Goal: Task Accomplishment & Management: Manage account settings

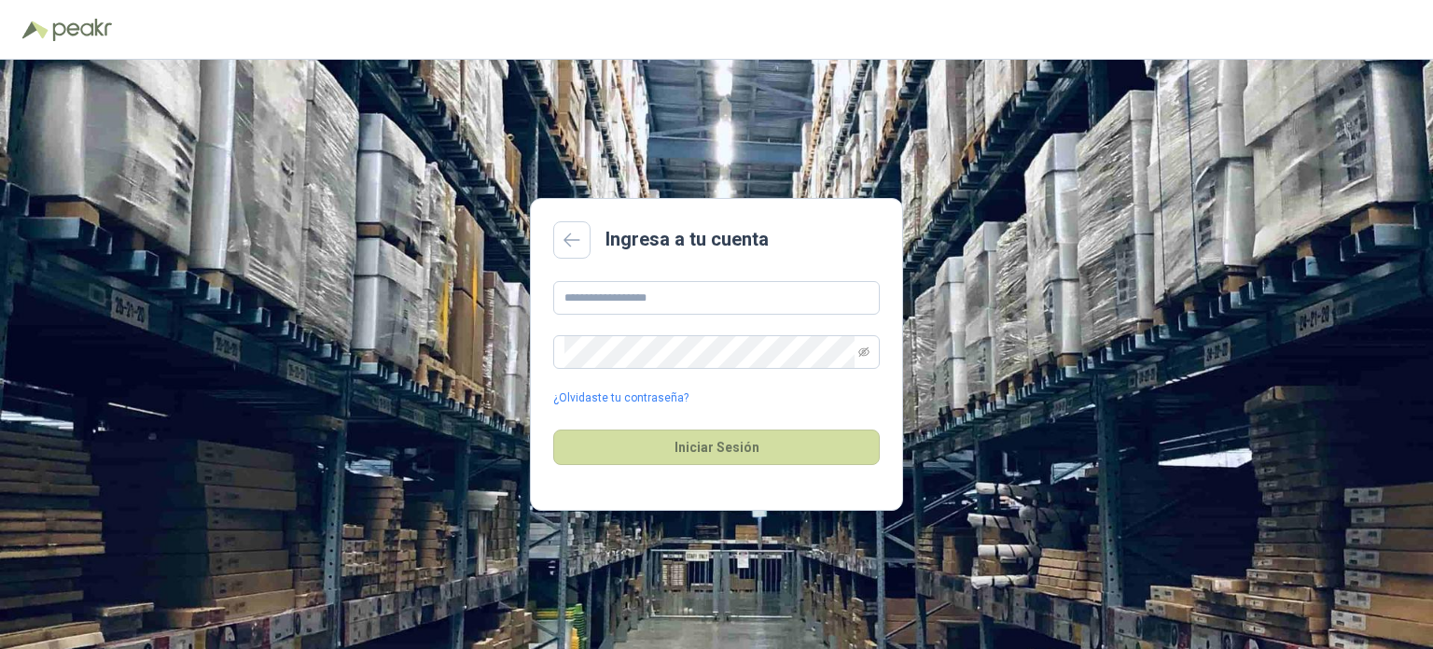
click at [739, 330] on div "¿Olvidaste tu contraseña?" at bounding box center [716, 344] width 327 height 126
click at [729, 301] on input "text" at bounding box center [716, 298] width 327 height 34
click at [612, 298] on input "text" at bounding box center [716, 298] width 327 height 34
type input "*"
click at [553, 429] on button "Iniciar Sesión" at bounding box center [716, 446] width 327 height 35
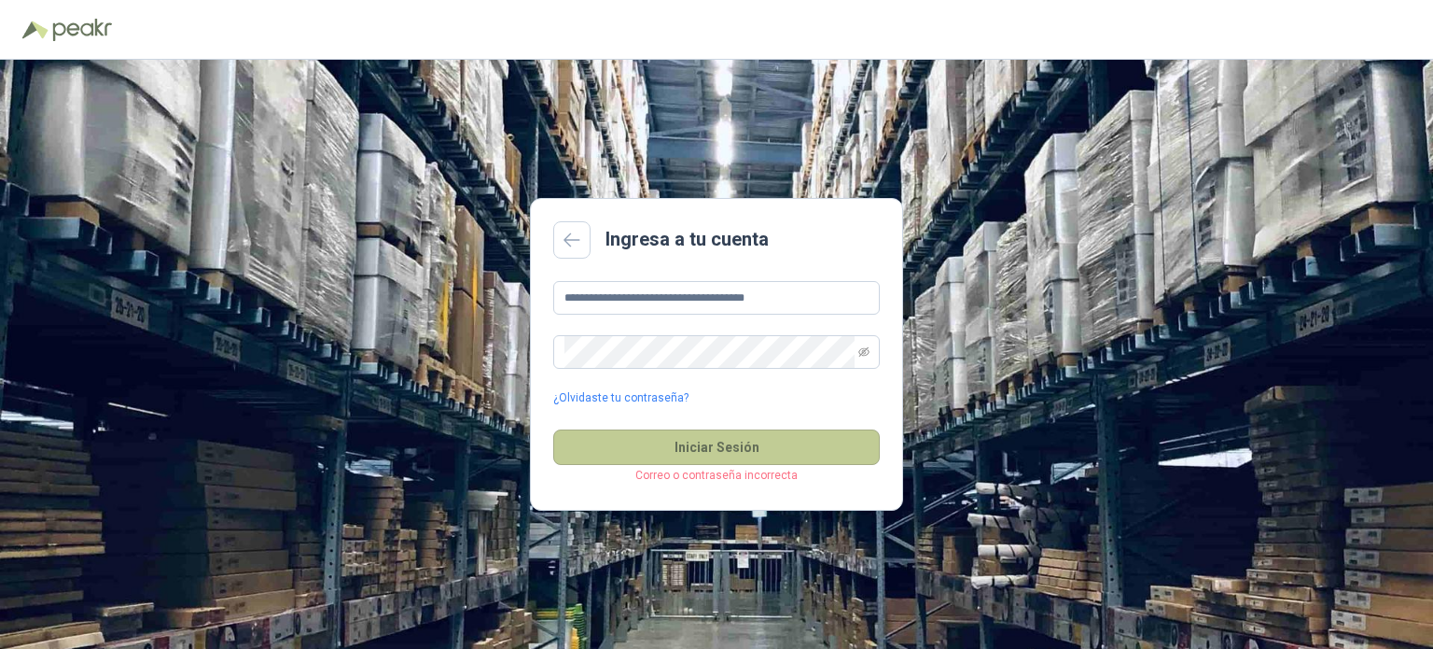
click at [653, 442] on button "Iniciar Sesión" at bounding box center [716, 446] width 327 height 35
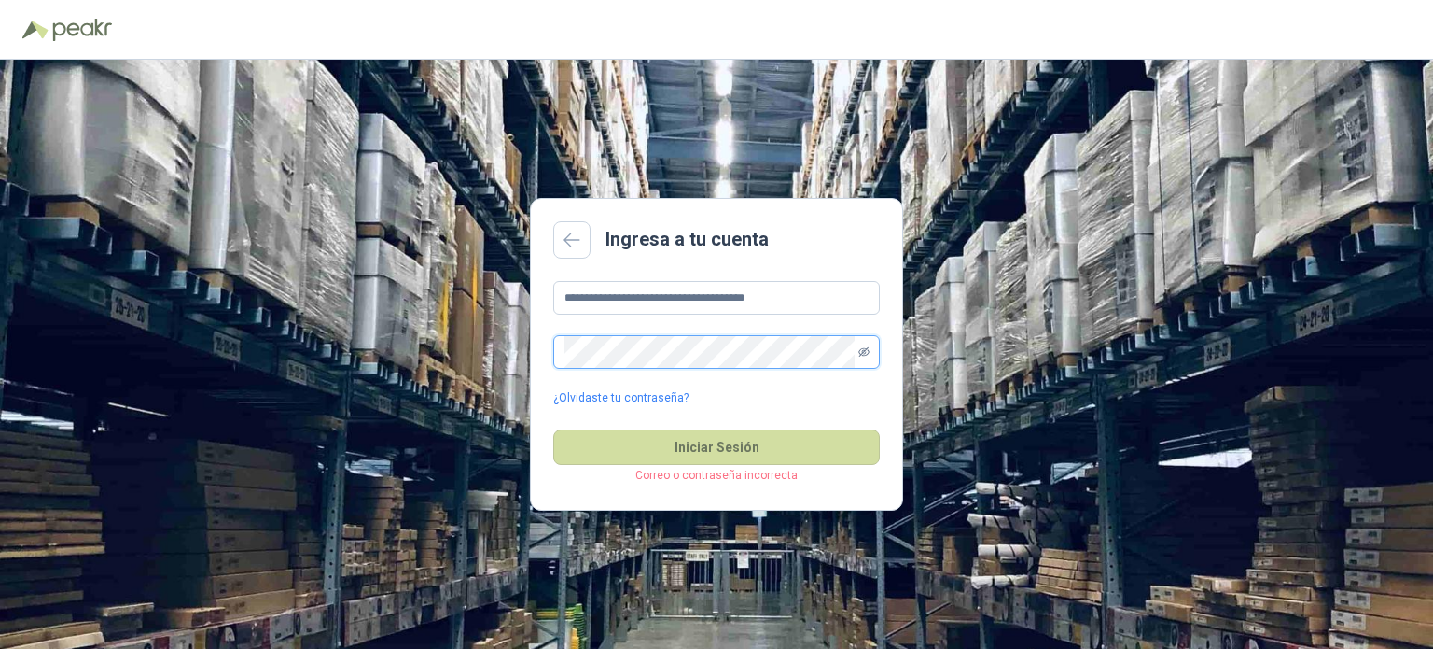
click at [862, 348] on icon "eye-invisible" at bounding box center [864, 351] width 11 height 9
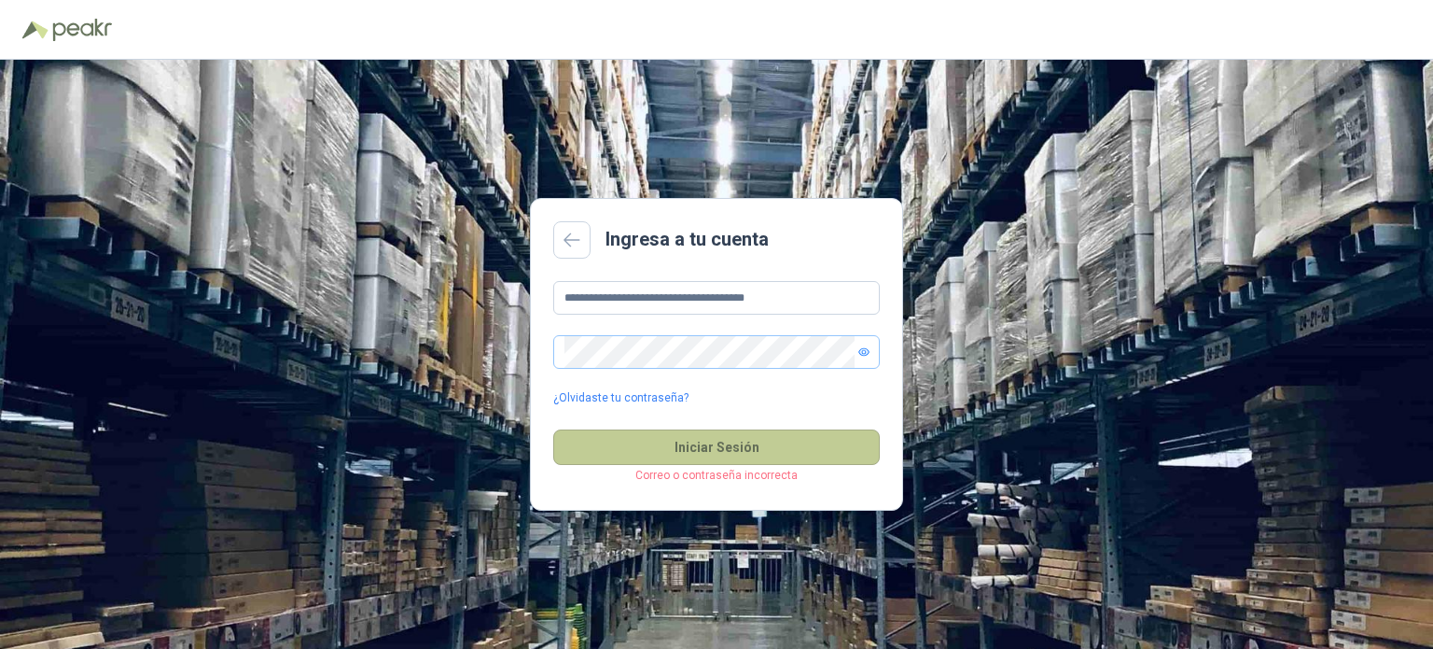
click at [572, 447] on button "Iniciar Sesión" at bounding box center [716, 446] width 327 height 35
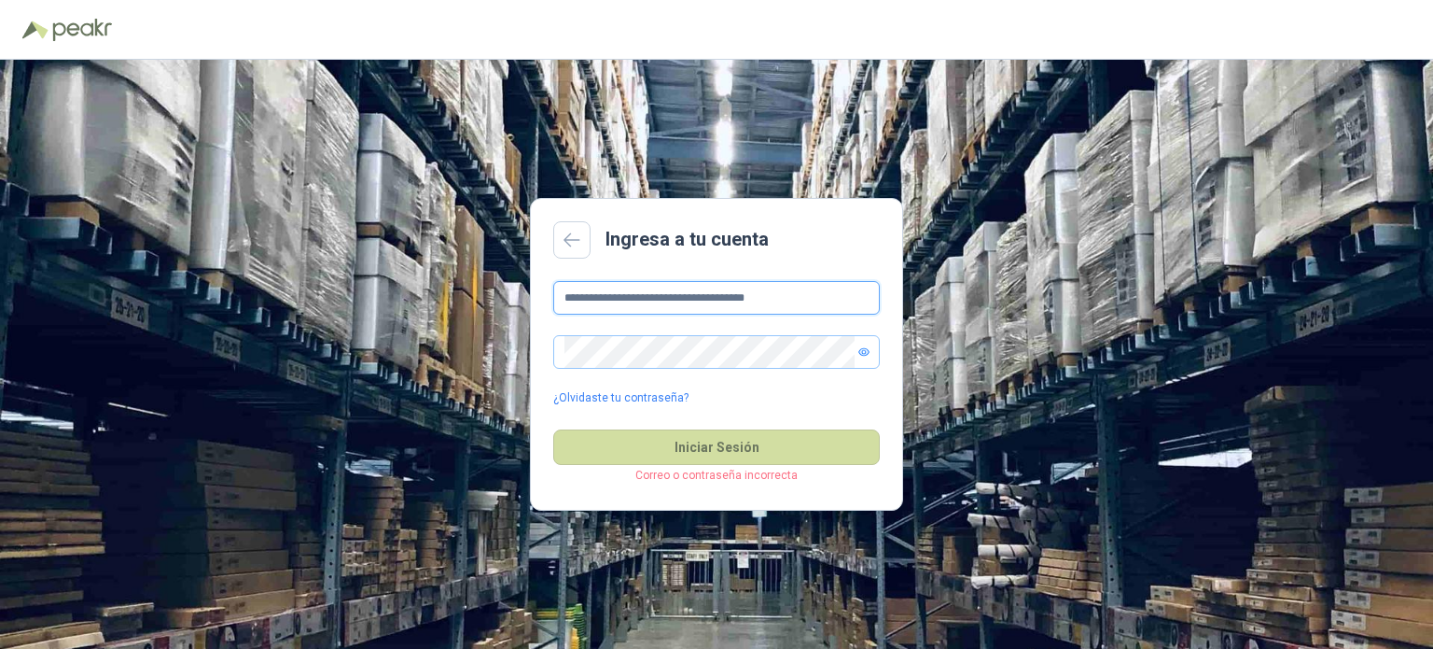
click at [594, 294] on input "**********" at bounding box center [716, 298] width 327 height 34
click at [620, 291] on input "**********" at bounding box center [716, 298] width 327 height 34
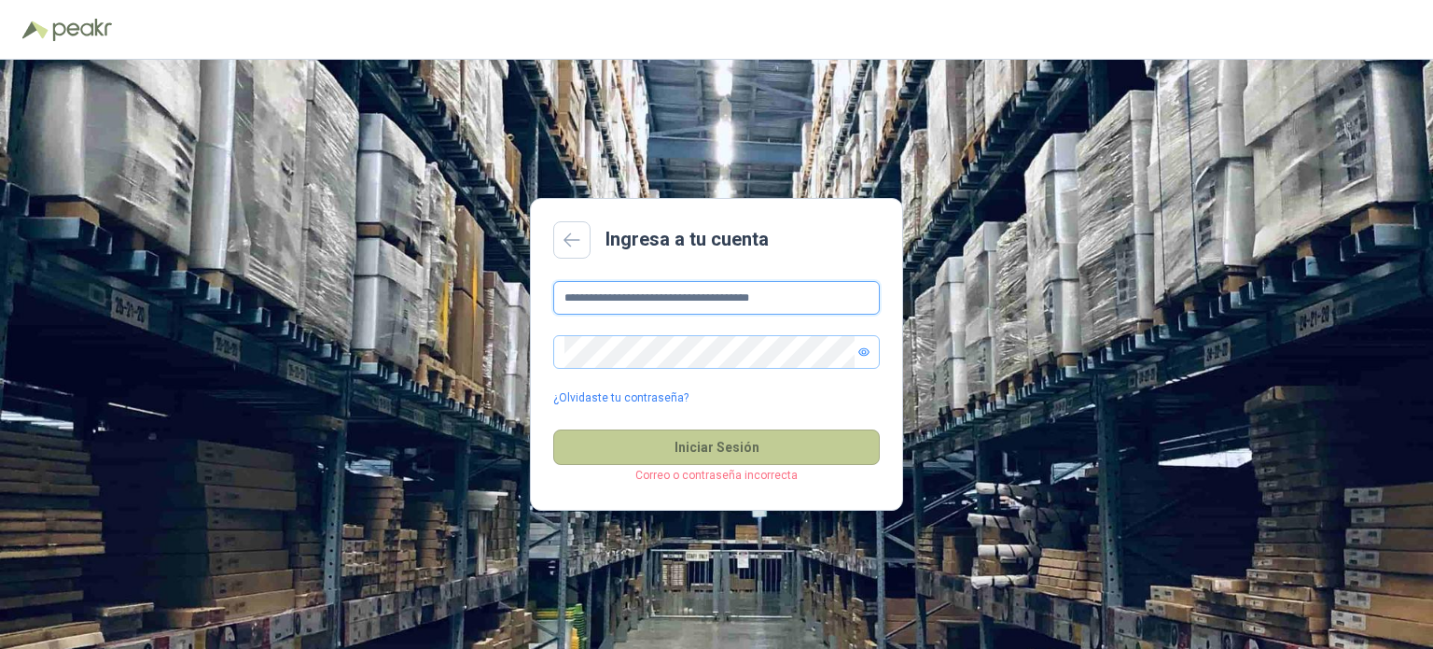
type input "**********"
click at [705, 452] on button "Iniciar Sesión" at bounding box center [716, 446] width 327 height 35
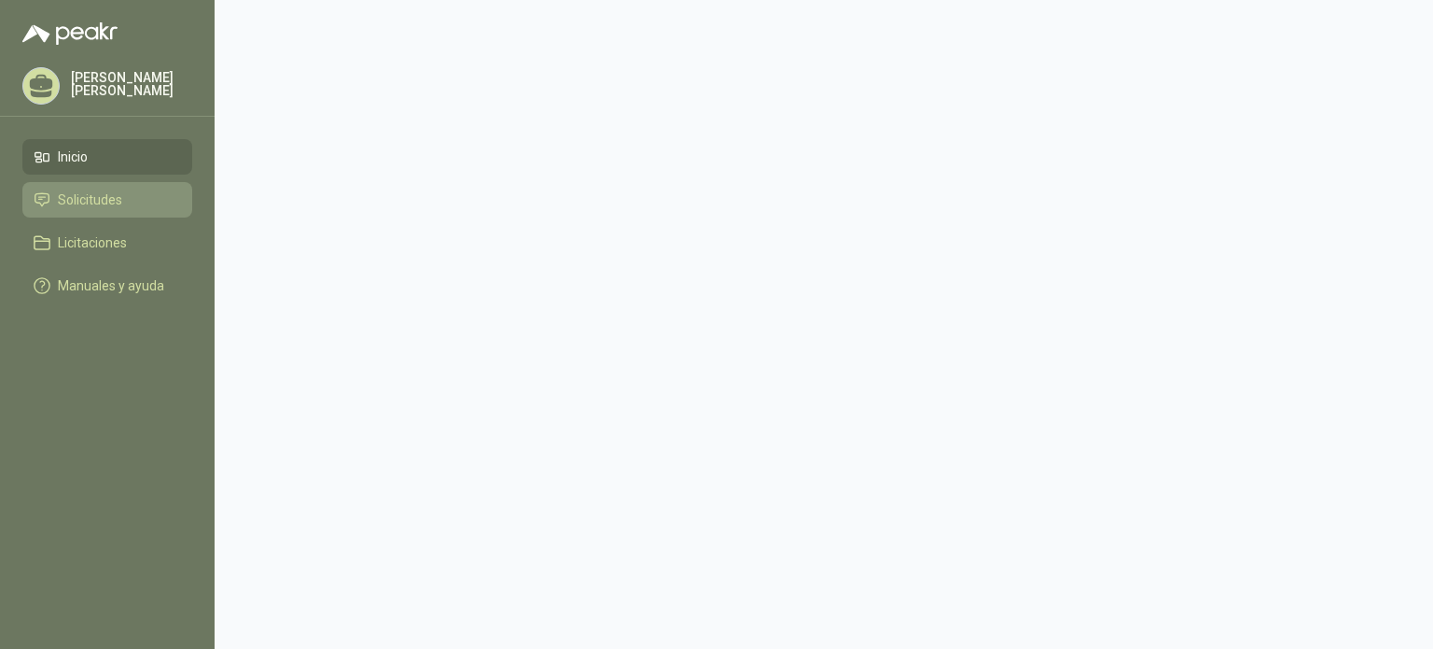
click at [110, 202] on span "Solicitudes" at bounding box center [90, 199] width 64 height 21
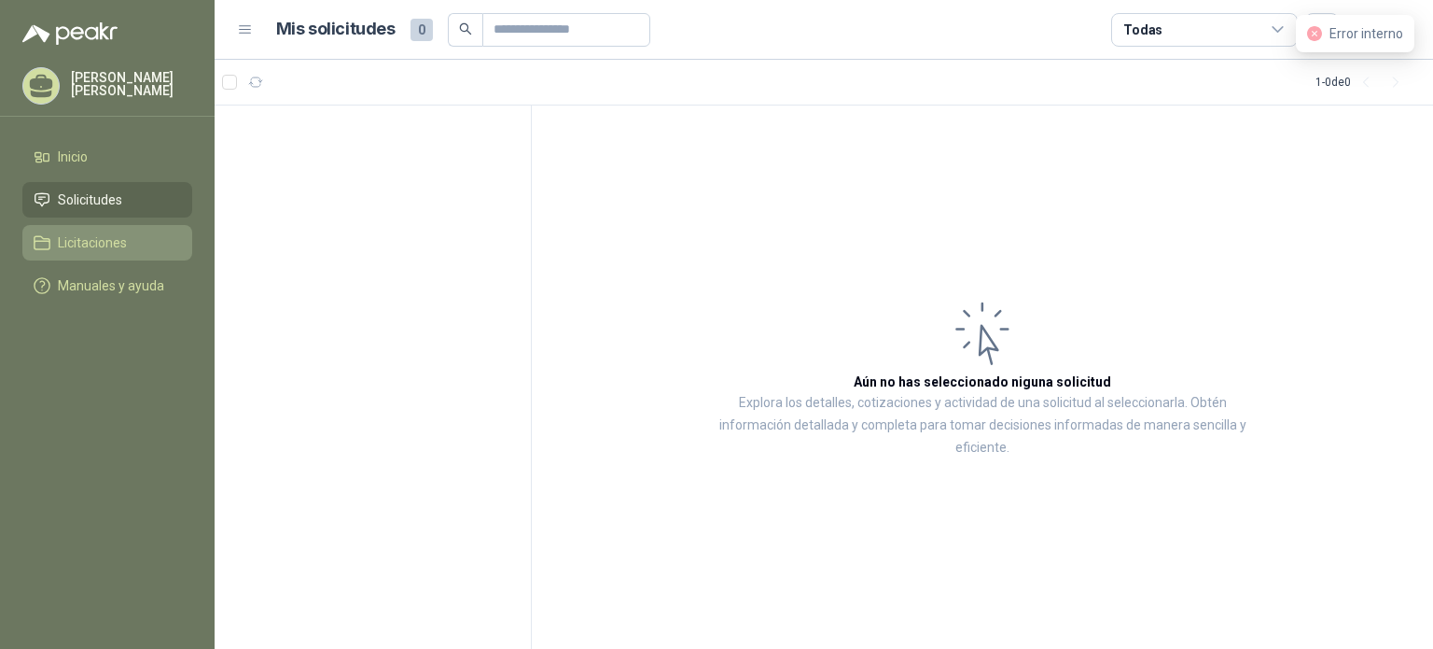
click at [118, 246] on span "Licitaciones" at bounding box center [92, 242] width 69 height 21
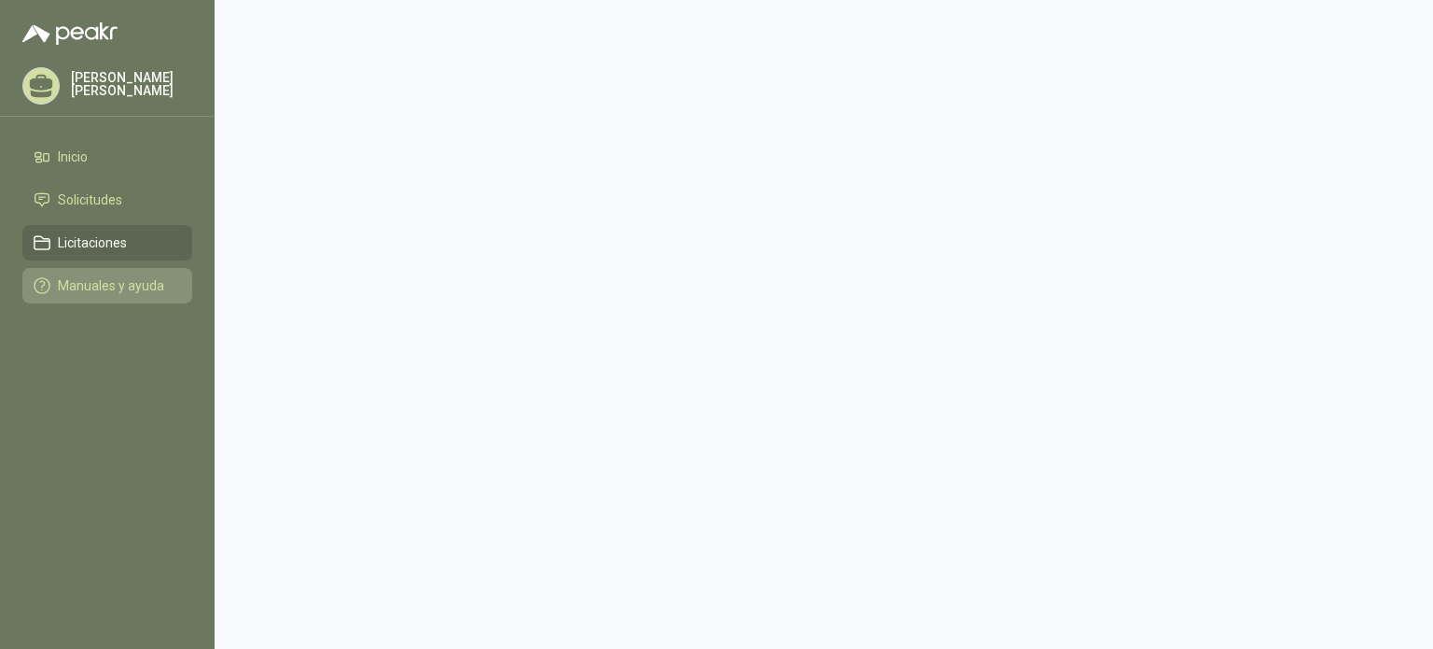
click at [144, 299] on link "Manuales y ayuda" at bounding box center [107, 285] width 170 height 35
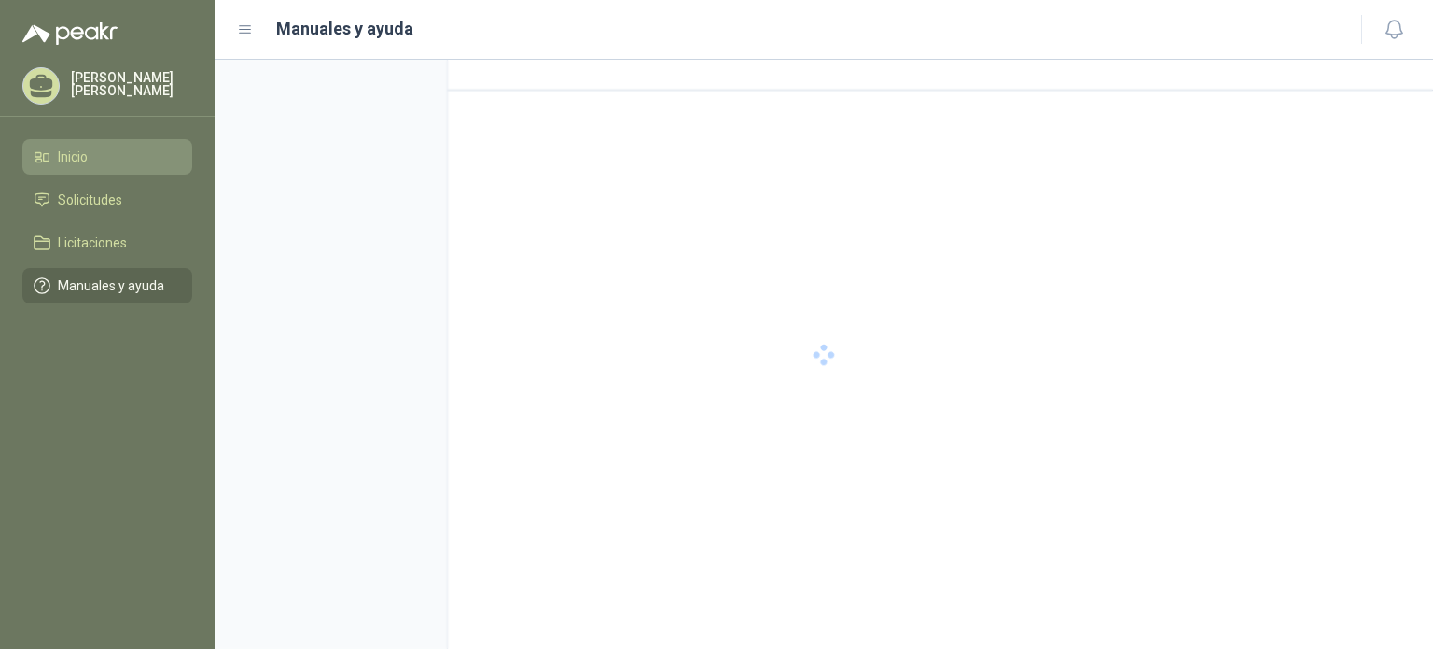
click at [62, 153] on span "Inicio" at bounding box center [73, 157] width 30 height 21
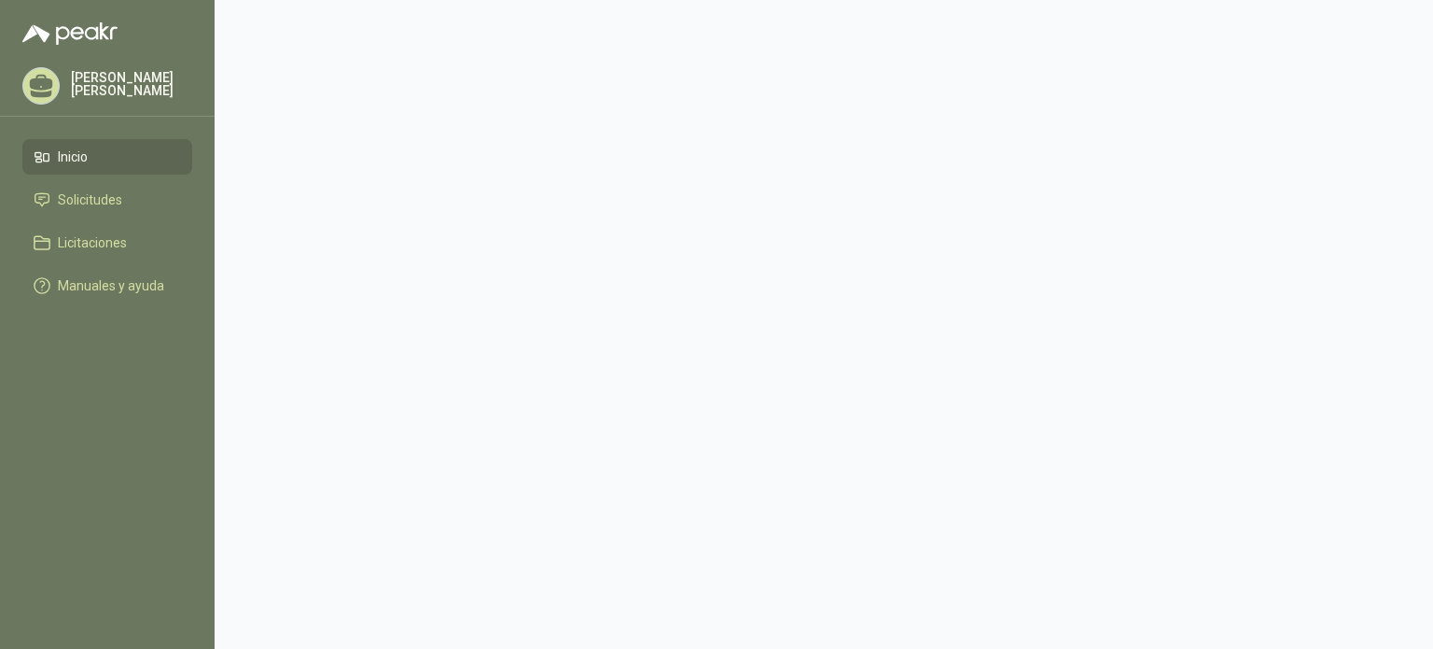
click at [109, 97] on div "Valentina Escobar" at bounding box center [107, 85] width 170 height 37
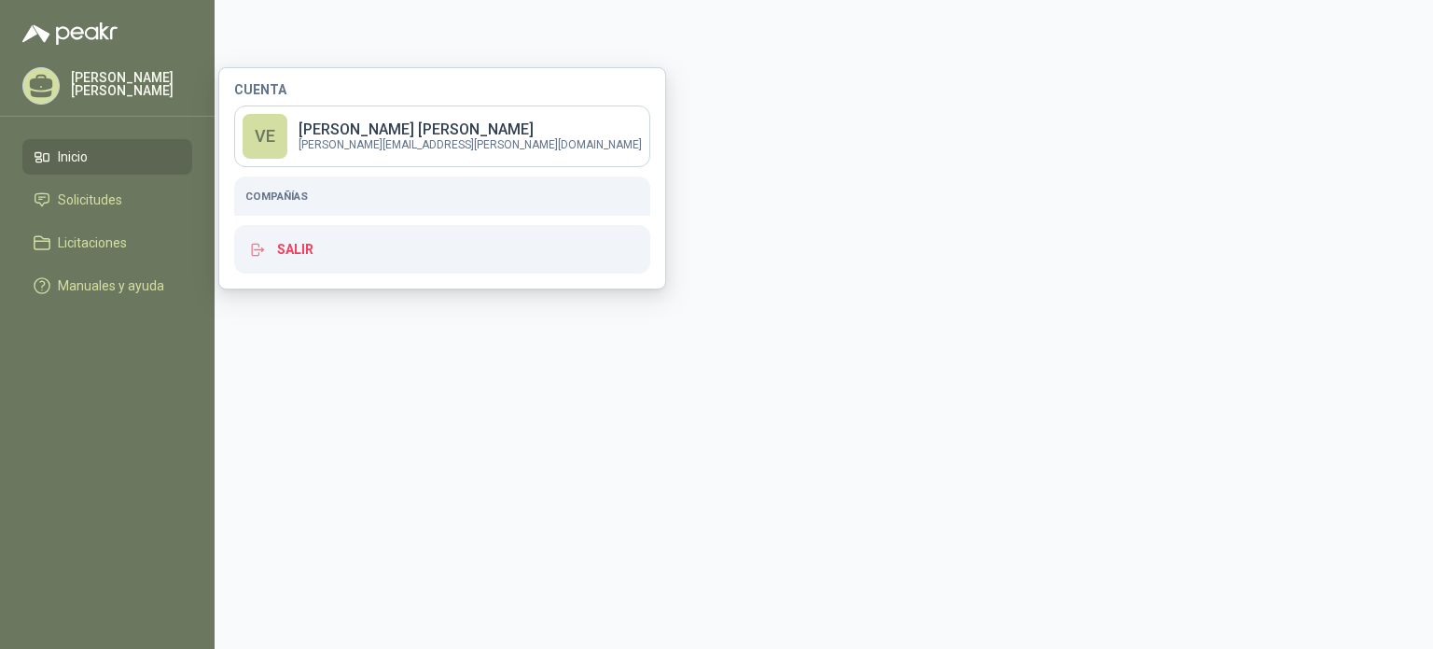
drag, startPoint x: 271, startPoint y: 197, endPoint x: 234, endPoint y: 7, distance: 192.9
click at [271, 193] on h5 "Compañías" at bounding box center [442, 196] width 394 height 17
